Goal: Transaction & Acquisition: Purchase product/service

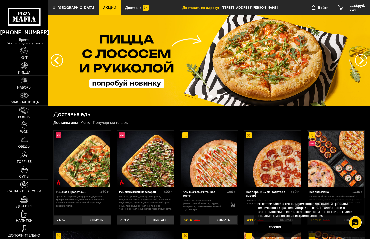
scroll to position [67, 0]
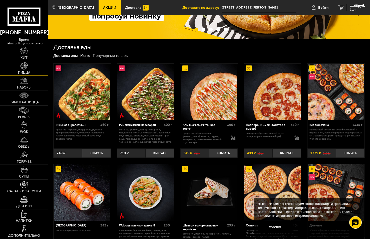
click at [26, 67] on img at bounding box center [24, 65] width 7 height 7
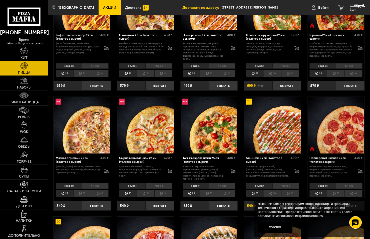
scroll to position [100, 0]
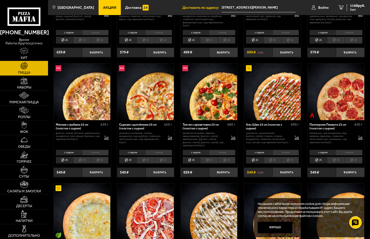
click at [290, 158] on li "40" at bounding box center [290, 160] width 18 height 7
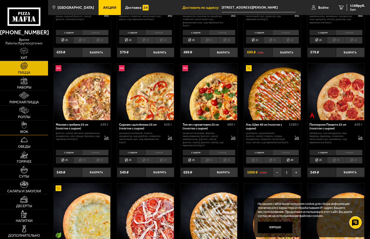
click at [23, 125] on img at bounding box center [24, 124] width 6 height 7
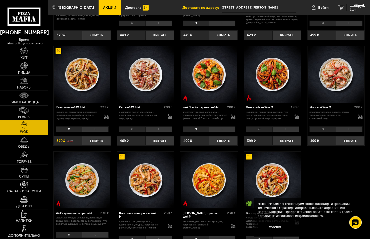
scroll to position [167, 0]
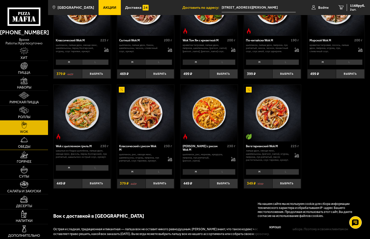
click at [20, 138] on link "Обеды" at bounding box center [24, 142] width 48 height 15
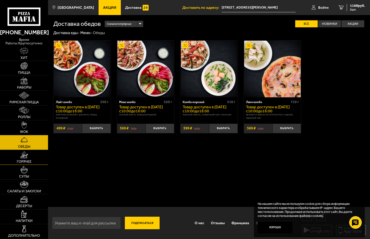
click at [25, 157] on img at bounding box center [24, 154] width 8 height 7
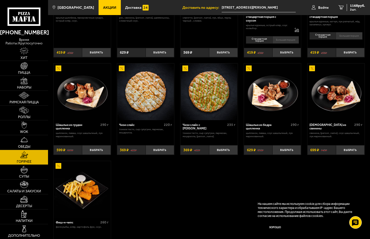
scroll to position [234, 0]
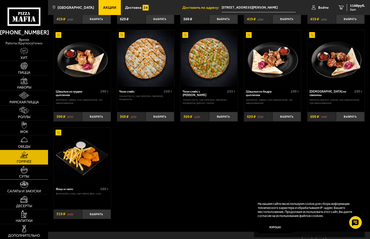
click at [25, 171] on img at bounding box center [24, 169] width 7 height 7
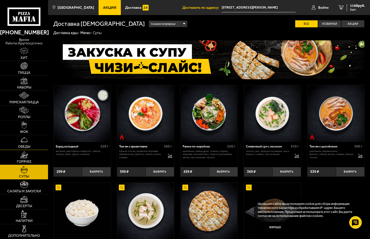
scroll to position [67, 0]
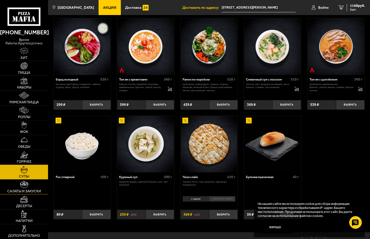
click at [23, 187] on img at bounding box center [24, 184] width 8 height 7
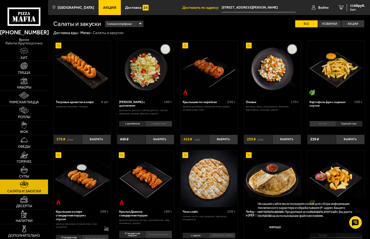
scroll to position [67, 0]
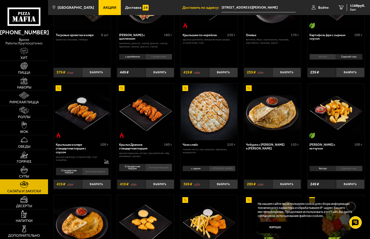
click at [23, 171] on img at bounding box center [24, 169] width 7 height 7
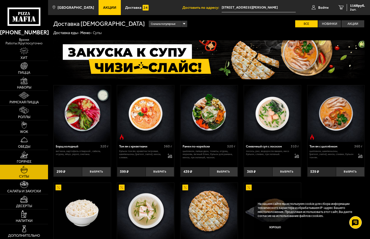
scroll to position [33, 0]
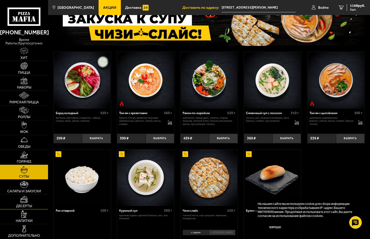
click at [23, 201] on img at bounding box center [24, 198] width 8 height 7
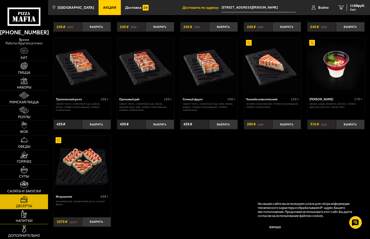
scroll to position [134, 0]
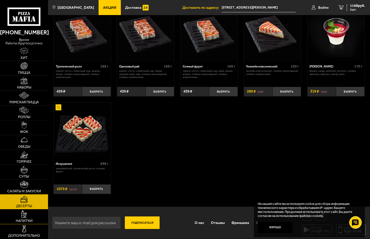
click at [27, 217] on img at bounding box center [24, 213] width 6 height 7
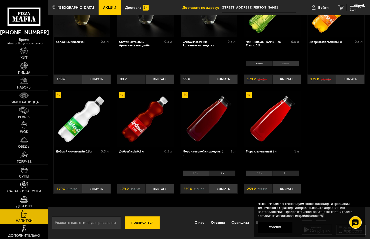
scroll to position [25, 0]
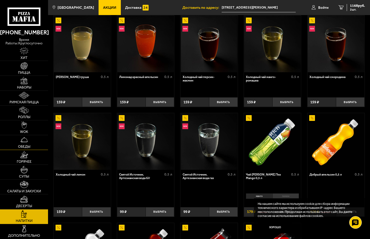
click at [27, 142] on img at bounding box center [24, 139] width 7 height 7
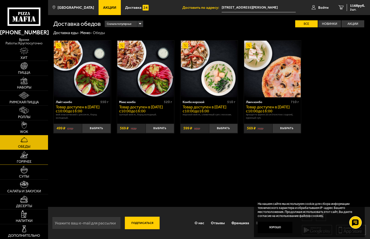
click at [25, 157] on img at bounding box center [24, 154] width 8 height 7
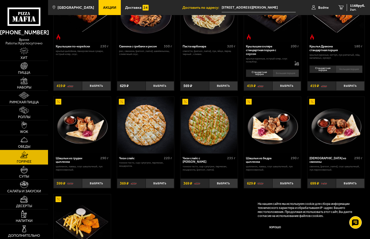
scroll to position [33, 0]
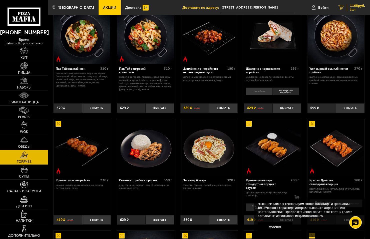
click at [354, 6] on span "1168 руб." at bounding box center [357, 6] width 15 height 4
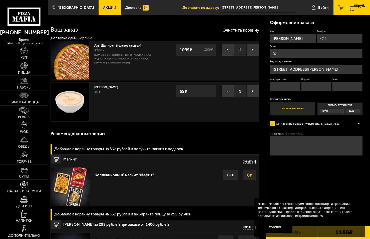
click at [338, 35] on input "Телефон" at bounding box center [340, 38] width 46 height 9
type input "[PHONE_NUMBER]"
click at [286, 87] on input "Квартира / офис" at bounding box center [285, 86] width 31 height 9
click at [351, 31] on span "Применить скидку" at bounding box center [349, 31] width 20 height 3
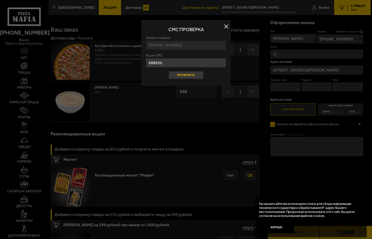
type input "688650"
click at [182, 76] on button "Проверить" at bounding box center [185, 75] width 35 height 8
type input "4"
type input "1"
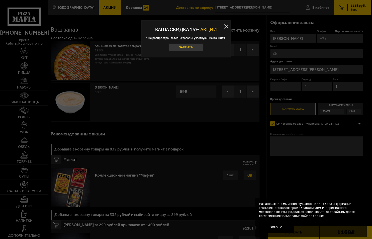
click at [184, 48] on button "Закрыть" at bounding box center [185, 47] width 35 height 8
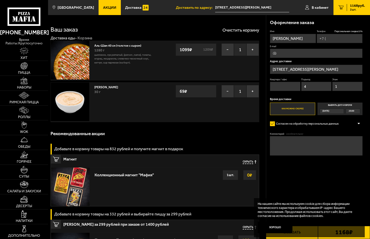
click at [336, 39] on input "Телефон Персональная скидка 15 %" at bounding box center [340, 38] width 46 height 9
click at [335, 40] on input "+7 (90" at bounding box center [340, 38] width 46 height 9
type input "[PHONE_NUMBER]"
click at [348, 44] on div "Имя [PERSON_NAME] Телефон Персональная скидка 15 % [PHONE_NUMBER] E-mail Адрес …" at bounding box center [316, 72] width 93 height 85
click at [366, 47] on div "Оформление заказа Имя [PERSON_NAME] Телефон Персональная скидка 15 % [PHONE_NUM…" at bounding box center [318, 96] width 104 height 163
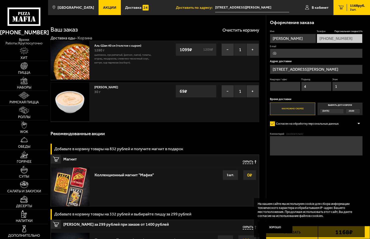
click at [332, 53] on input "E-mail" at bounding box center [316, 53] width 93 height 9
click at [365, 80] on div "Оформление заказа Имя [PERSON_NAME] Телефон Персональная скидка 15 % [PHONE_NUM…" at bounding box center [318, 96] width 104 height 163
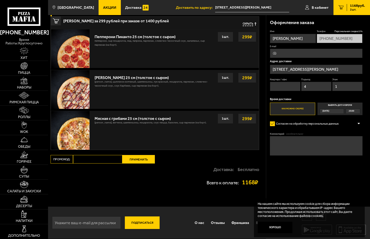
scroll to position [104, 0]
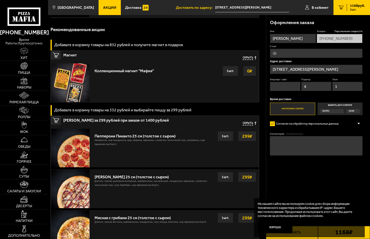
click at [285, 86] on input "Квартира / офис" at bounding box center [285, 86] width 31 height 9
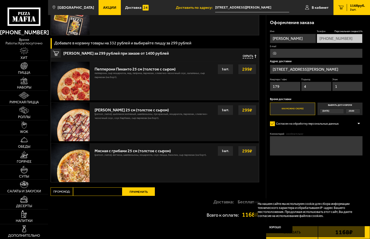
scroll to position [204, 0]
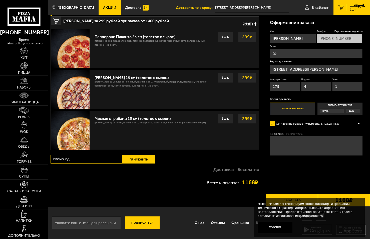
type input "179"
drag, startPoint x: 254, startPoint y: 182, endPoint x: 242, endPoint y: 182, distance: 12.3
click at [242, 182] on strong "1168 ₽" at bounding box center [250, 182] width 17 height 6
click at [272, 194] on button "Заказать" at bounding box center [292, 199] width 52 height 13
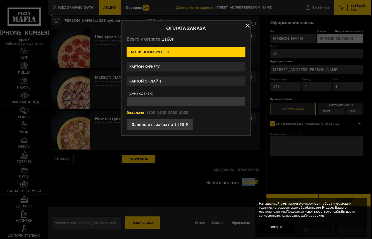
click at [130, 111] on button "без сдачи" at bounding box center [135, 113] width 18 height 6
type input "0"
click at [172, 126] on button "Завершить заказ на 1168 ₽" at bounding box center [159, 124] width 67 height 11
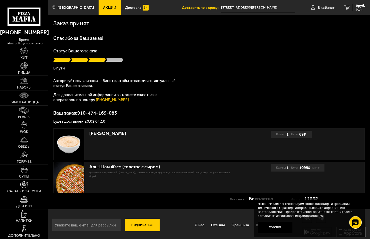
scroll to position [3, 0]
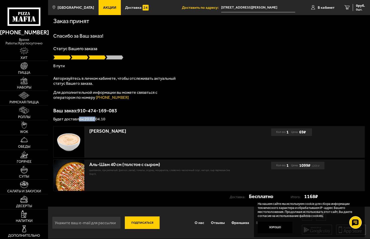
drag, startPoint x: 96, startPoint y: 118, endPoint x: 75, endPoint y: 119, distance: 20.5
click at [76, 119] on p "Будет доставлен: 20:02 04.10" at bounding box center [209, 119] width 312 height 4
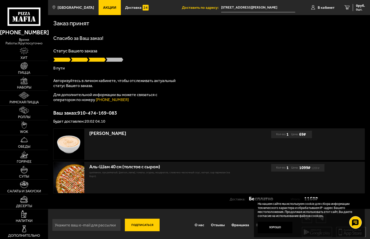
drag, startPoint x: 323, startPoint y: 8, endPoint x: 344, endPoint y: 34, distance: 33.1
click at [344, 34] on div "Заказ принят [PERSON_NAME] за Ваш заказ! Статус Вашего заказа В пути Авторизуйт…" at bounding box center [209, 112] width 322 height 194
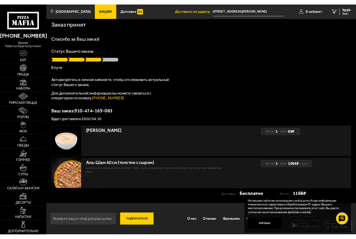
scroll to position [0, 0]
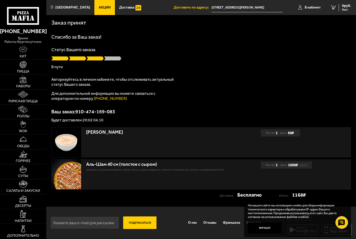
drag, startPoint x: 123, startPoint y: 99, endPoint x: 93, endPoint y: 99, distance: 30.3
click at [93, 99] on p "Для дополнительной информации вы можете связаться с оператором по номеру [PHONE…" at bounding box center [113, 96] width 125 height 10
copy link "[PHONE_NUMBER]"
drag, startPoint x: 120, startPoint y: 111, endPoint x: 78, endPoint y: 113, distance: 42.1
click at [78, 113] on p "Ваш заказ: 910-474-169-083" at bounding box center [201, 111] width 300 height 5
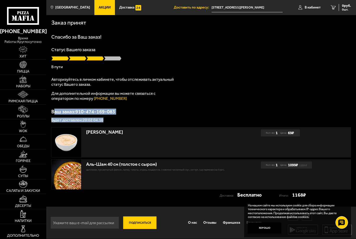
drag, startPoint x: 105, startPoint y: 121, endPoint x: 53, endPoint y: 110, distance: 53.1
click at [53, 110] on div "Ваш заказ: 910-474-169-083 Будет доставлен: 20:02 04.10" at bounding box center [201, 115] width 300 height 13
copy div "аш заказ: 910-474-169-083 Будет доставлен: 20:02 04.10"
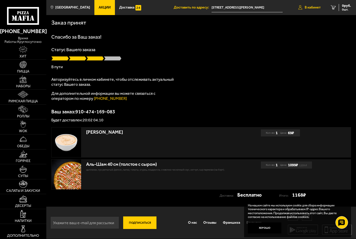
click at [307, 7] on span "В кабинет" at bounding box center [313, 8] width 16 height 4
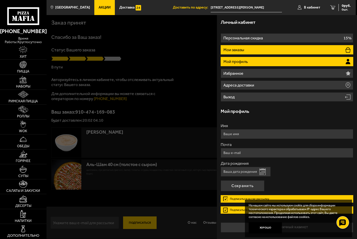
click at [236, 51] on p "Мои заказы" at bounding box center [235, 50] width 22 height 4
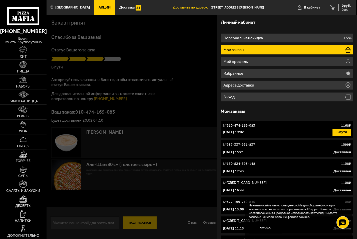
click at [240, 124] on p "№ 910-474-169-083" at bounding box center [239, 125] width 32 height 5
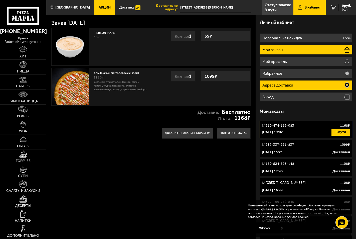
click at [286, 84] on p "Адреса доставки" at bounding box center [278, 85] width 32 height 4
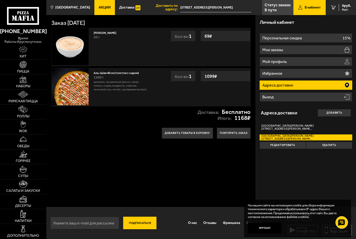
scroll to position [0, 0]
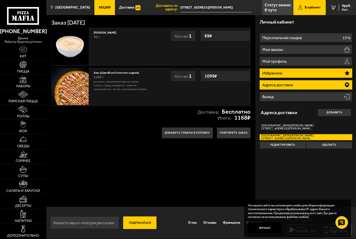
click at [270, 71] on p "Избранное" at bounding box center [272, 73] width 21 height 4
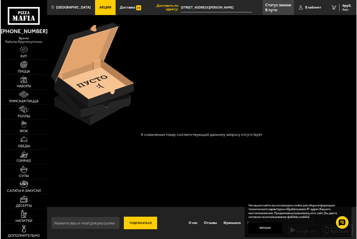
scroll to position [0, 0]
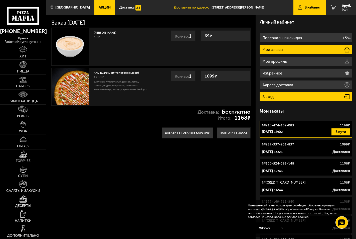
click at [278, 99] on li "Выход" at bounding box center [306, 96] width 93 height 9
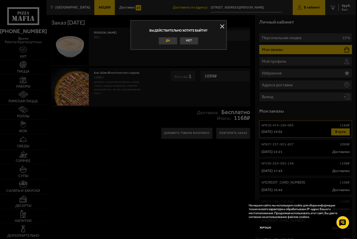
click at [164, 39] on button "Да" at bounding box center [168, 41] width 19 height 8
